Goal: Browse casually: Explore the website without a specific task or goal

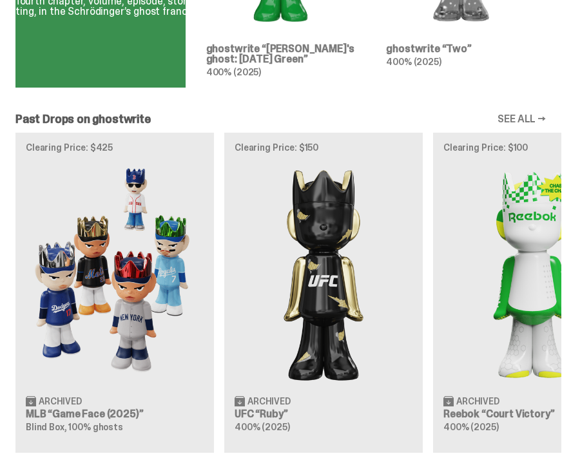
scroll to position [1398, 0]
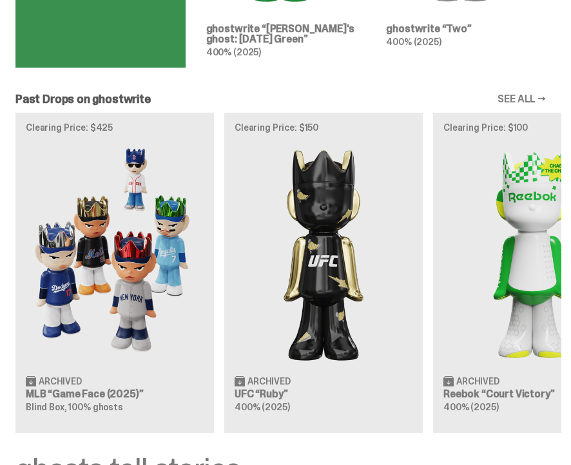
click at [539, 104] on link "SEE ALL →" at bounding box center [522, 99] width 48 height 10
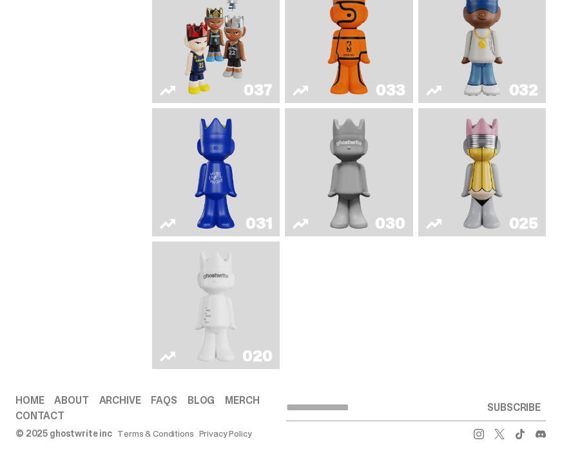
scroll to position [600, 0]
click at [204, 294] on img "ghost" at bounding box center [216, 305] width 66 height 117
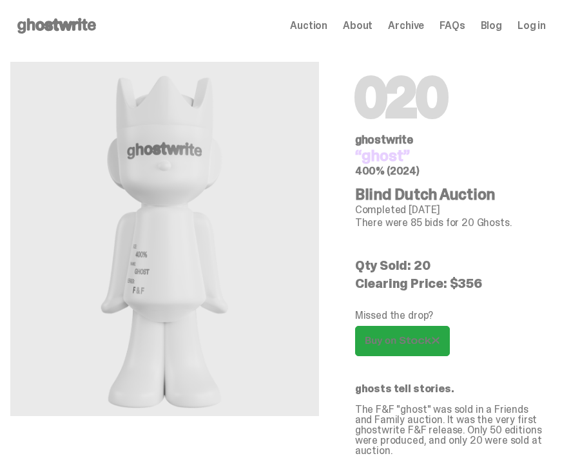
scroll to position [600, 0]
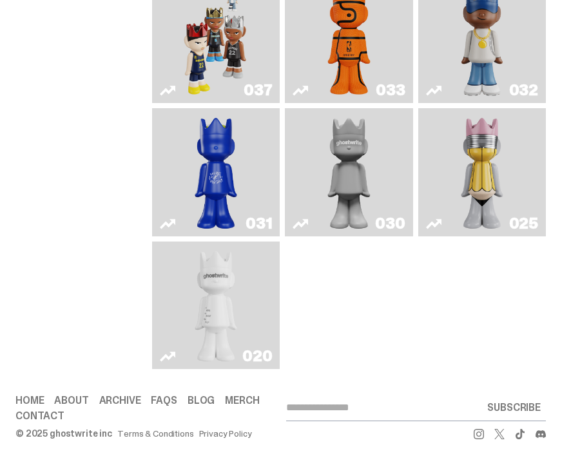
click at [226, 193] on img "Latte" at bounding box center [216, 171] width 66 height 117
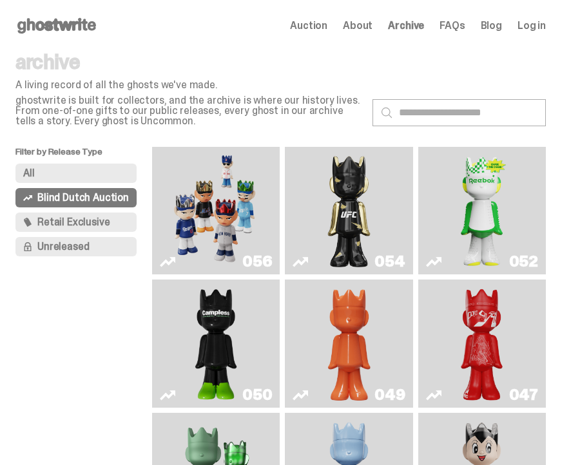
scroll to position [600, 0]
